Goal: Task Accomplishment & Management: Manage account settings

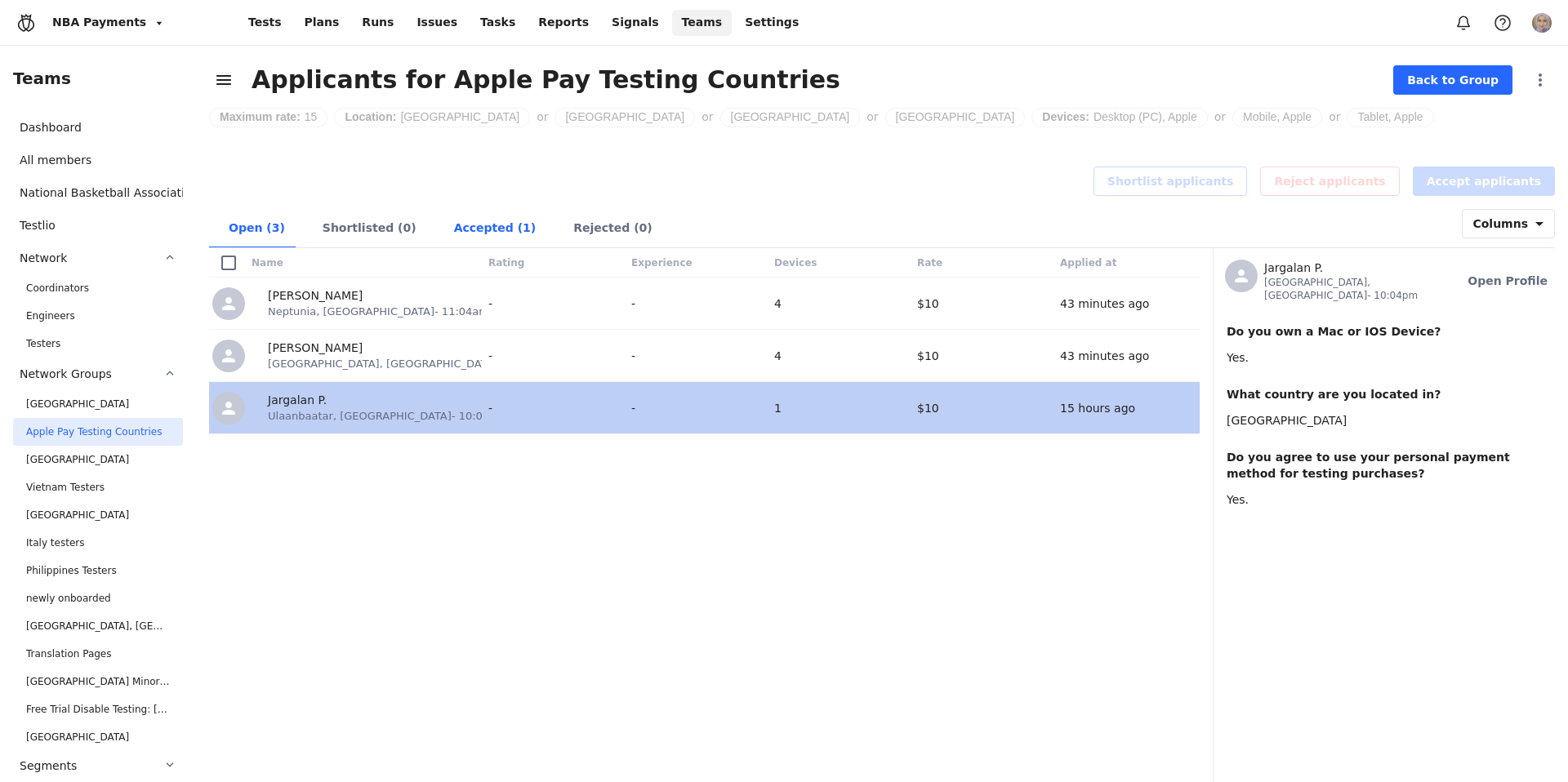
click at [479, 226] on div "Accepted (1)" at bounding box center [494, 229] width 120 height 40
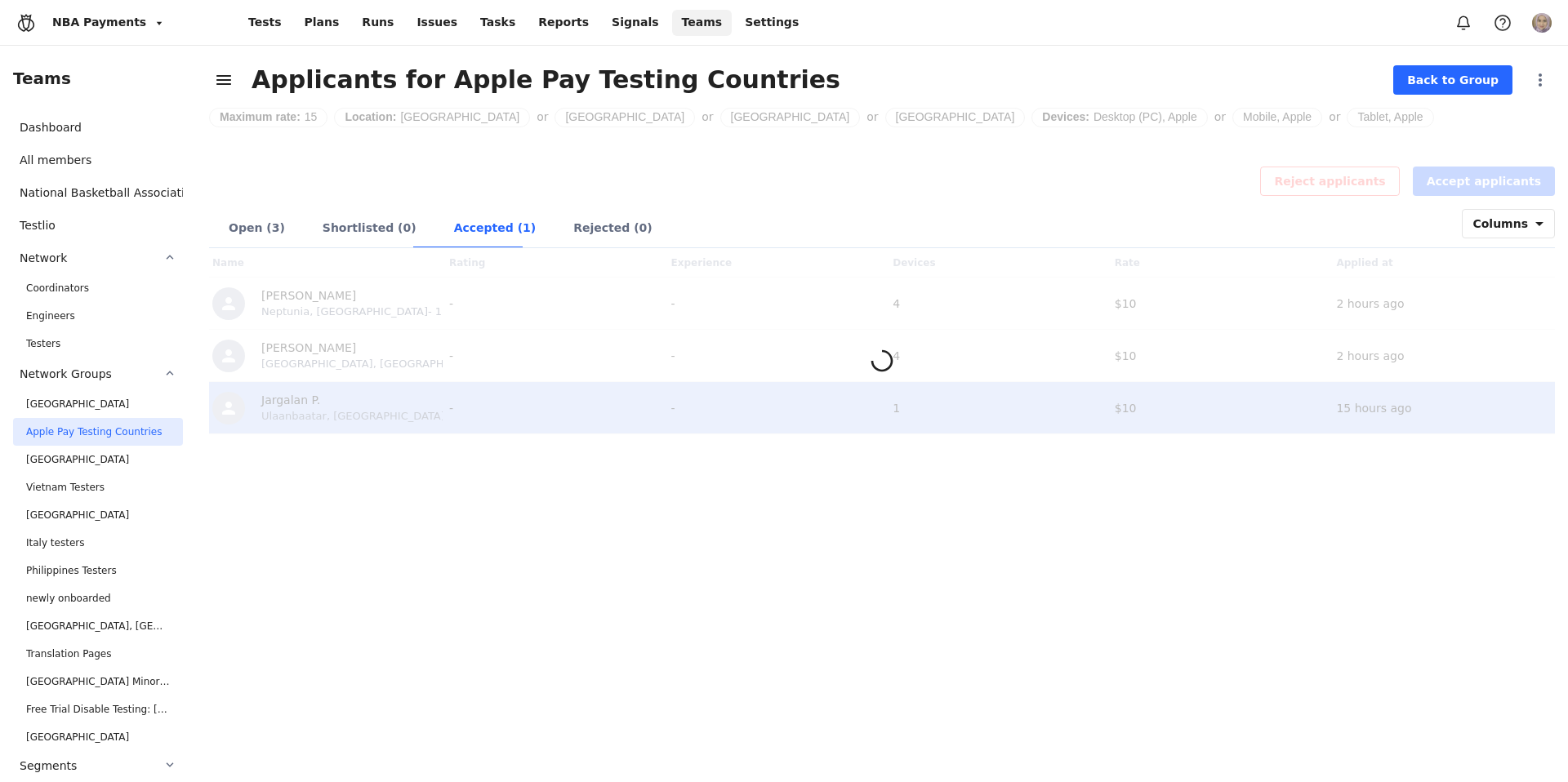
click at [479, 226] on div "Accepted (1)" at bounding box center [494, 229] width 120 height 40
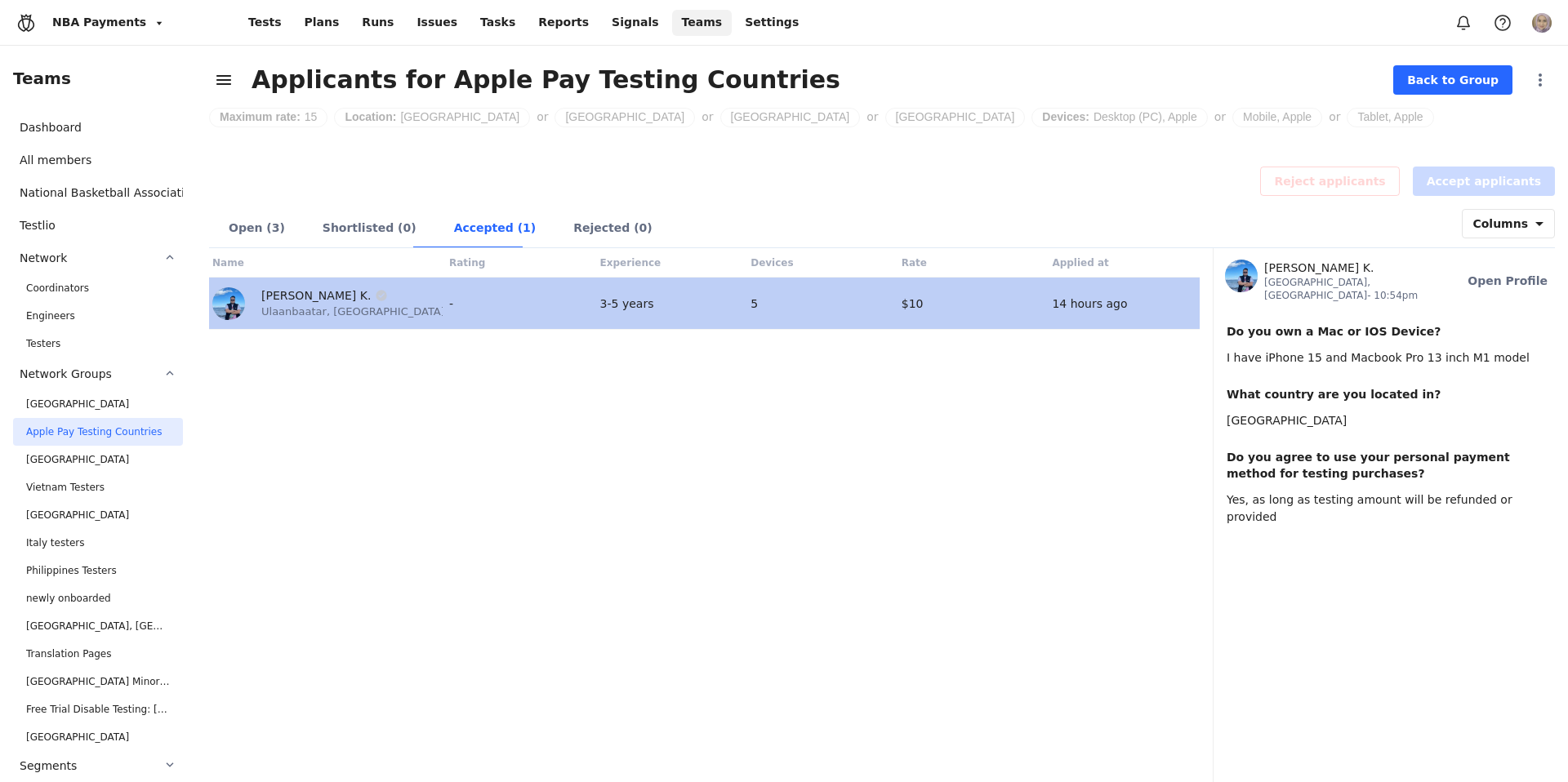
click at [470, 226] on div "Accepted (1)" at bounding box center [494, 229] width 120 height 40
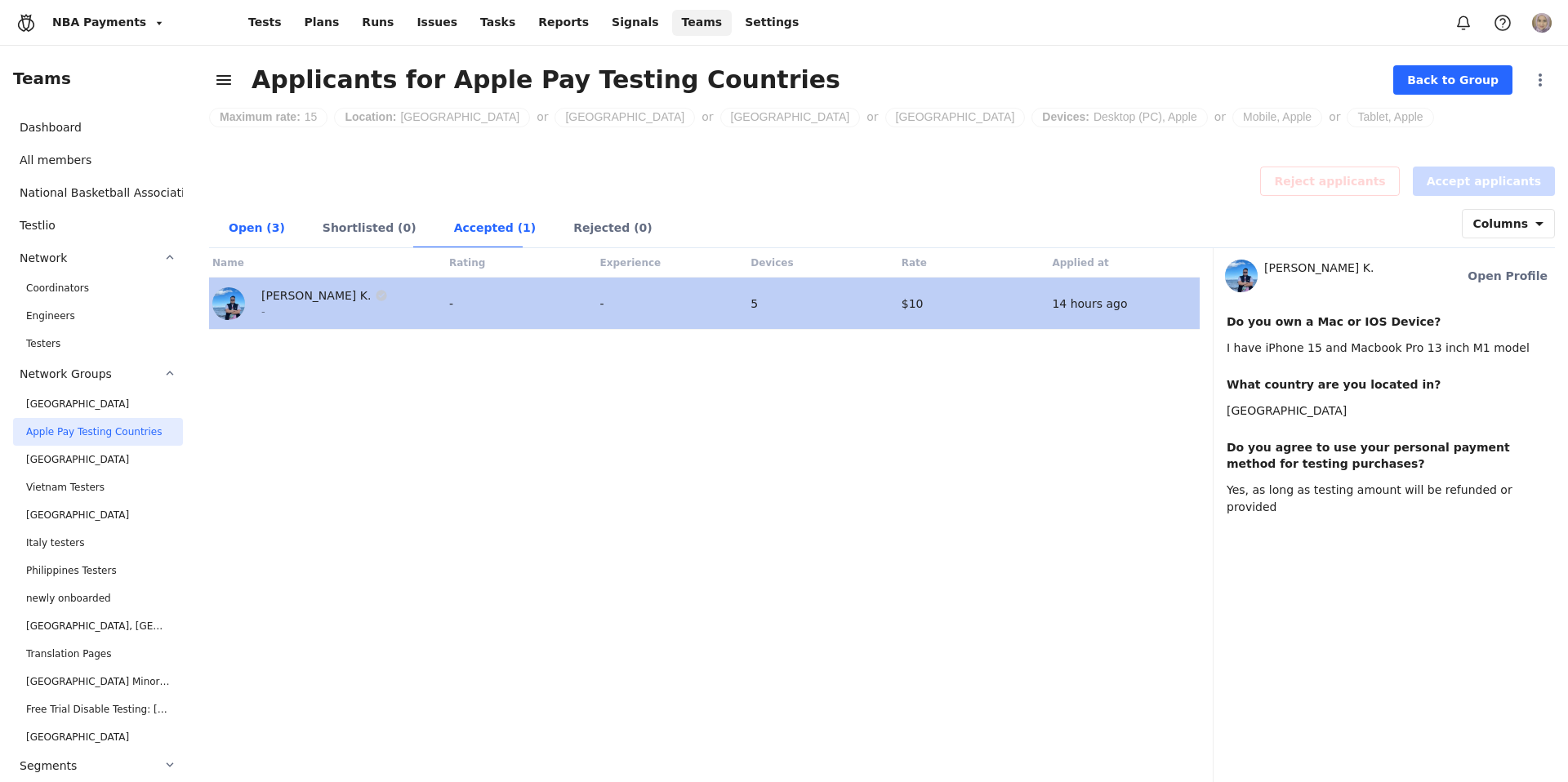
click at [271, 223] on div "Open (3)" at bounding box center [255, 229] width 94 height 40
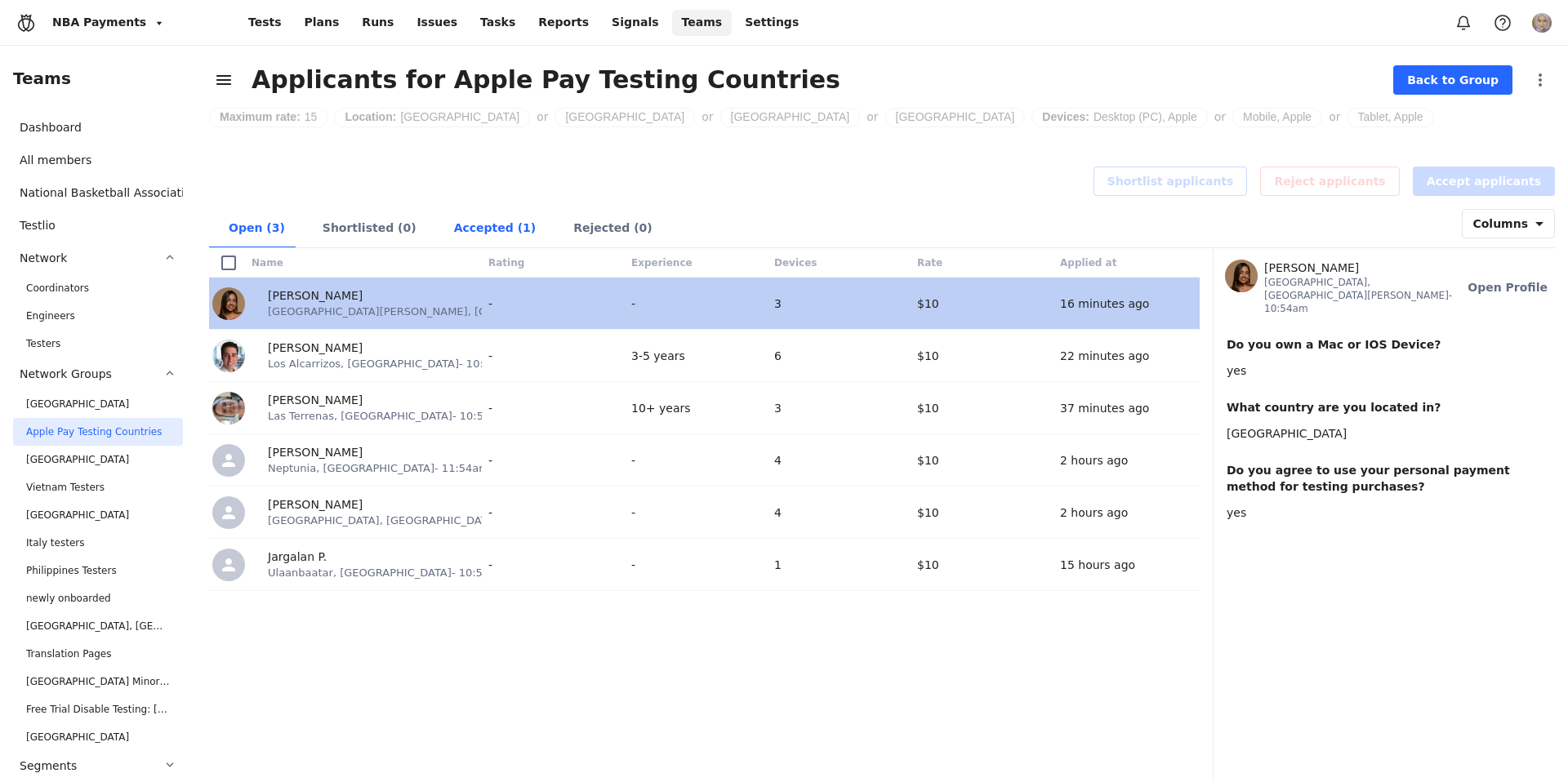
click at [513, 230] on div "Accepted (1)" at bounding box center [494, 229] width 120 height 40
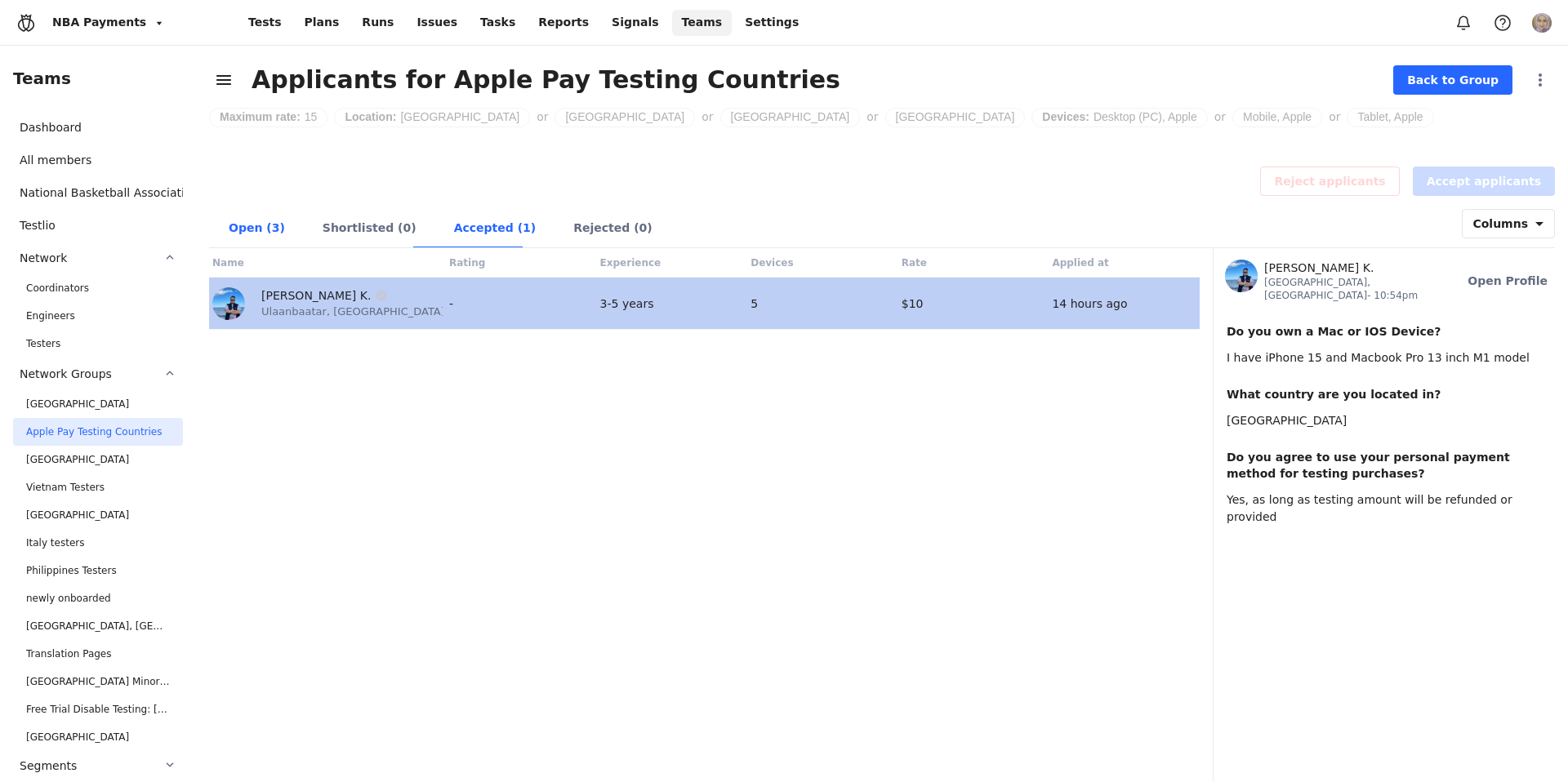
click at [246, 235] on div "Open (3)" at bounding box center [255, 229] width 94 height 40
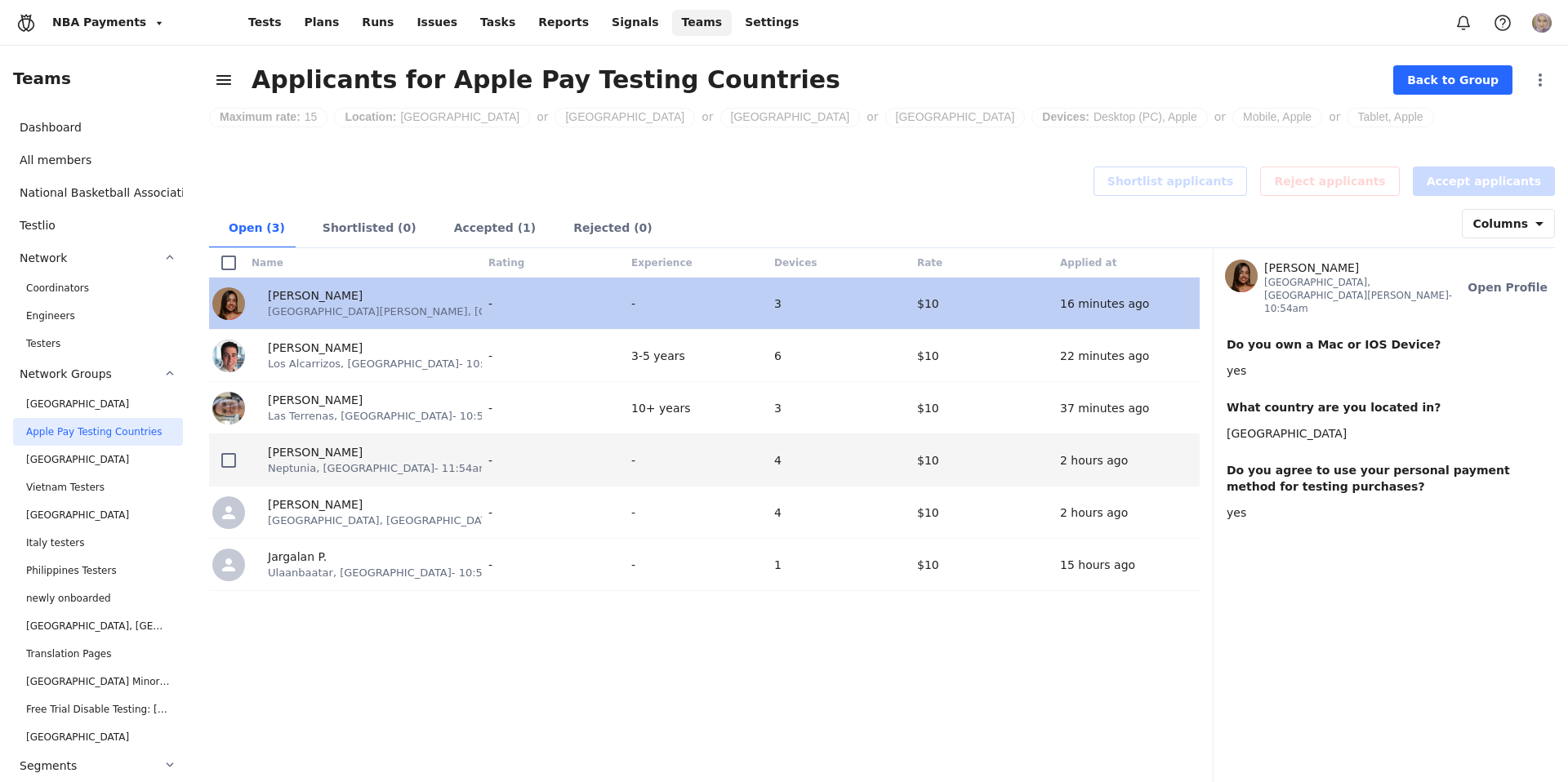
click at [363, 471] on span "Neptunia, [GEOGRAPHIC_DATA] - 11:54am" at bounding box center [378, 468] width 221 height 16
